Goal: Find specific page/section: Find specific page/section

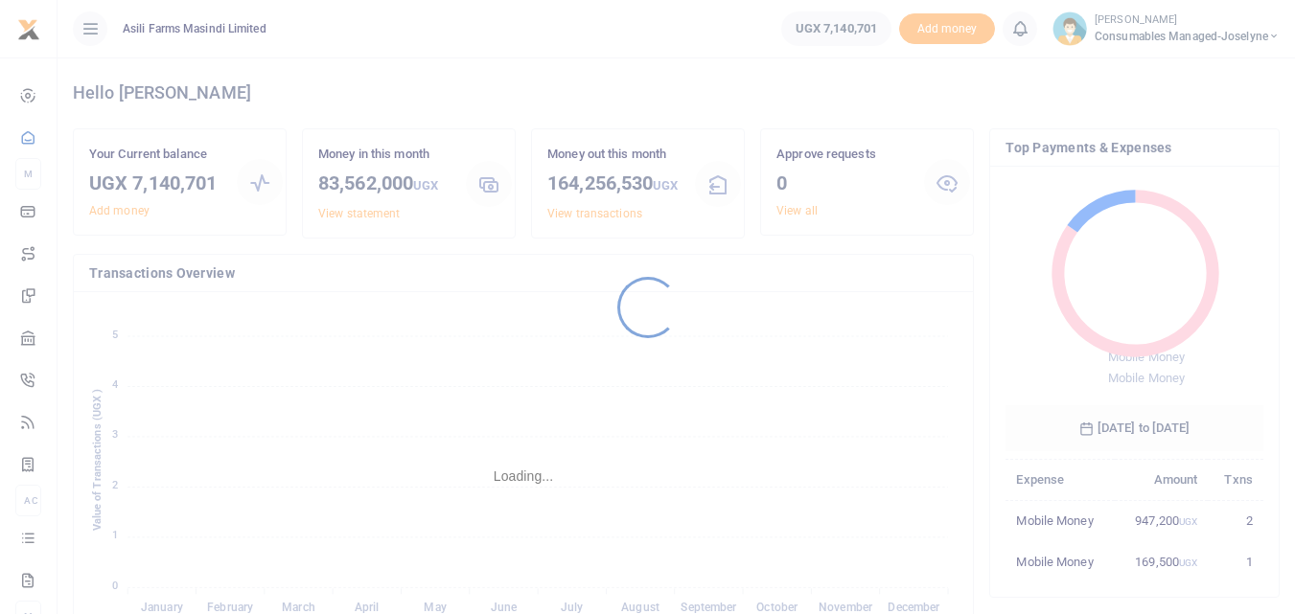
scroll to position [255, 243]
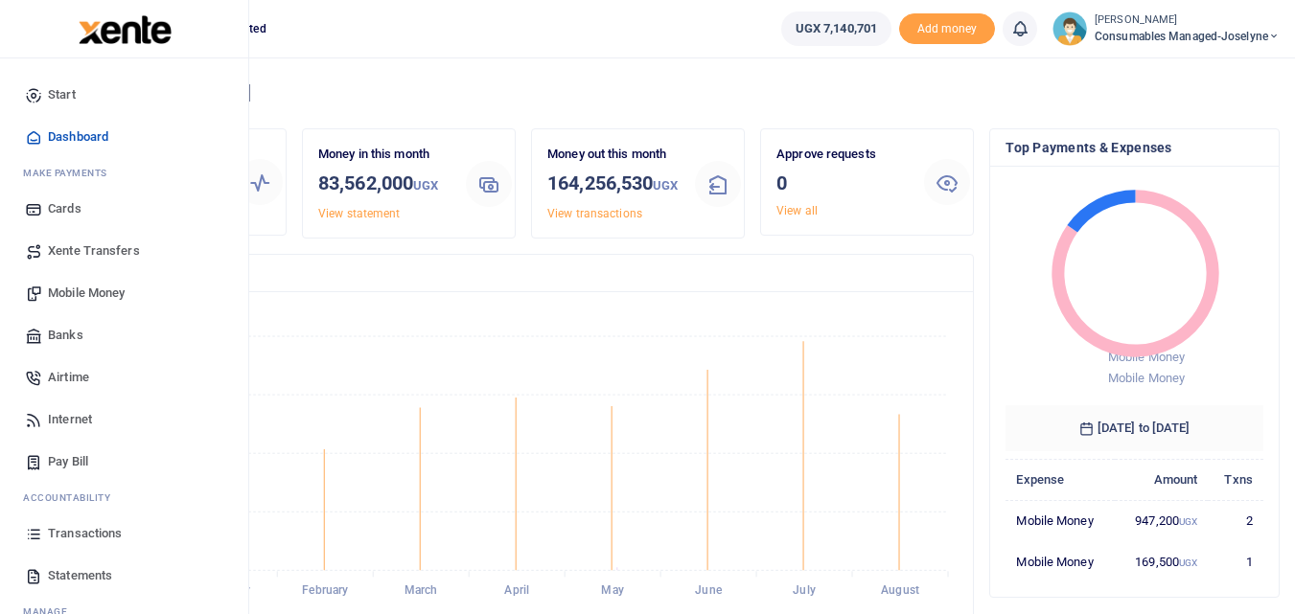
click at [35, 540] on icon at bounding box center [33, 533] width 17 height 17
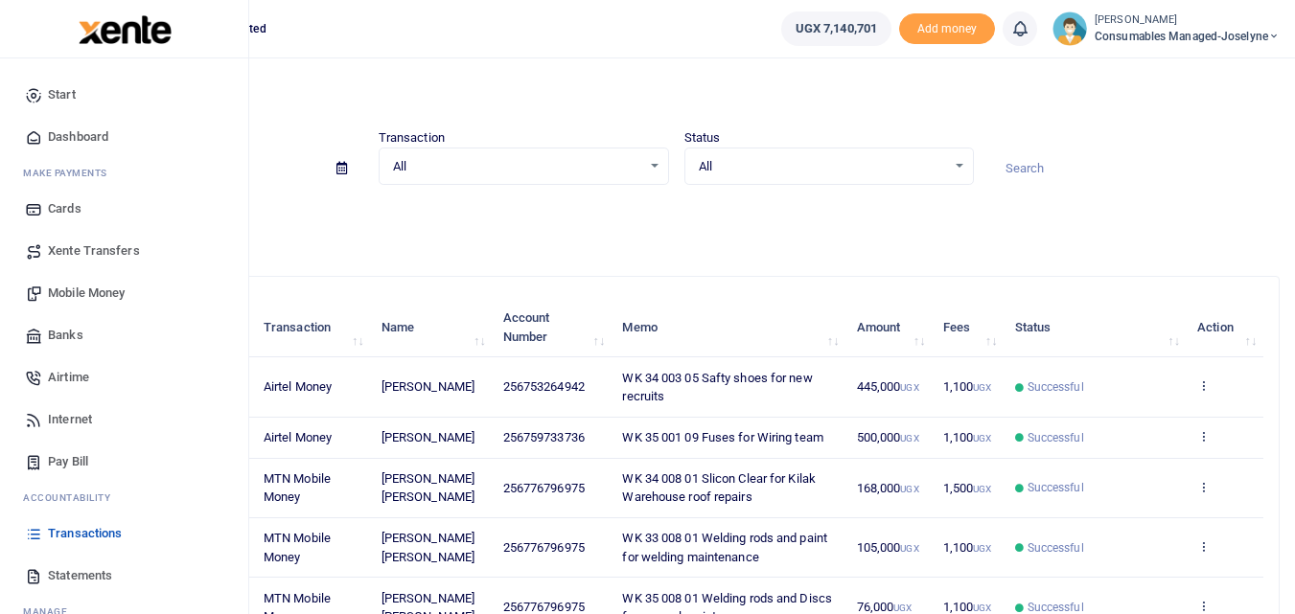
click at [61, 578] on span "Statements" at bounding box center [80, 575] width 64 height 19
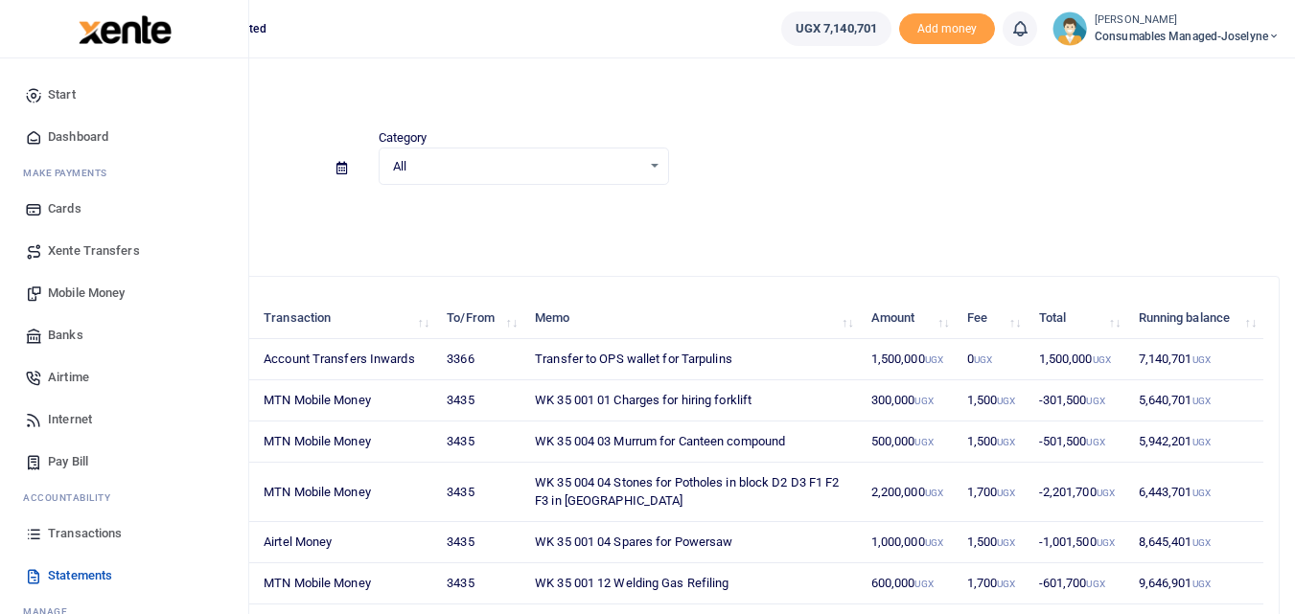
click at [33, 538] on icon at bounding box center [33, 533] width 17 height 17
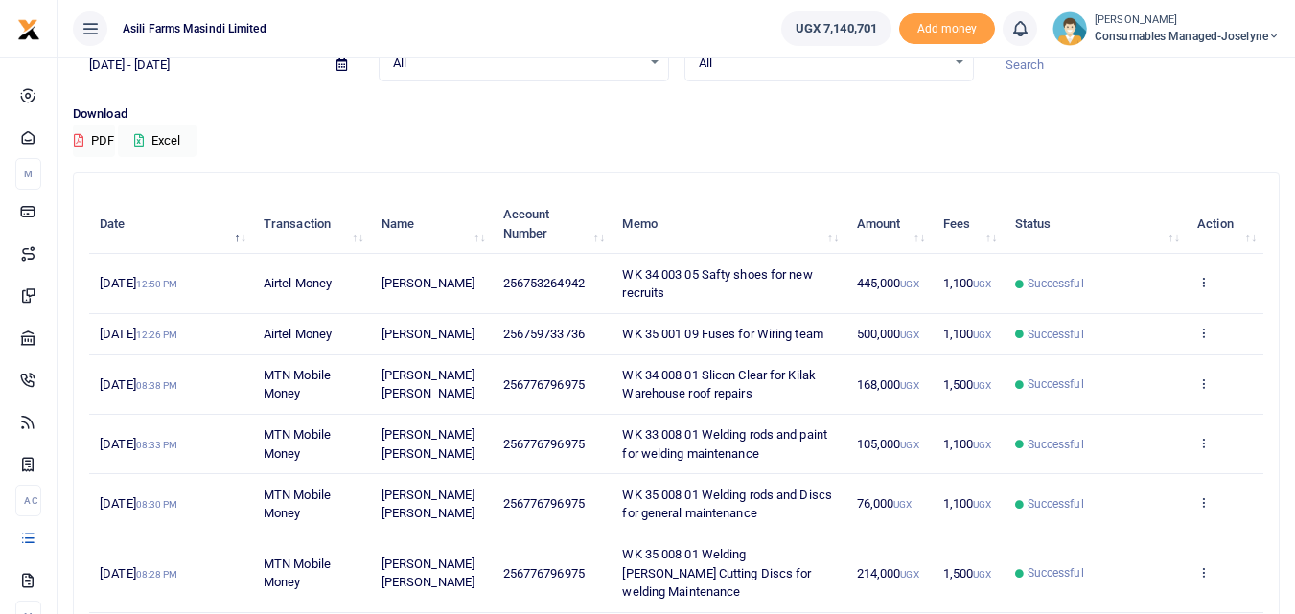
scroll to position [93, 0]
